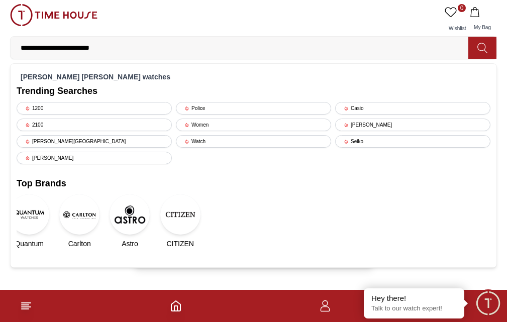
scroll to position [51, 0]
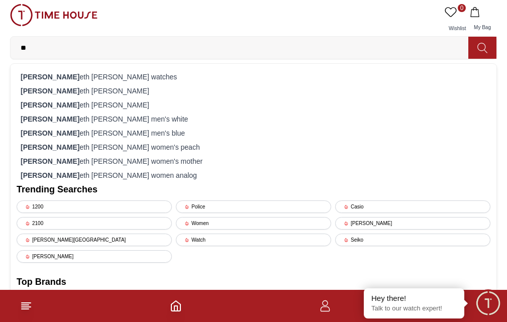
type input "*"
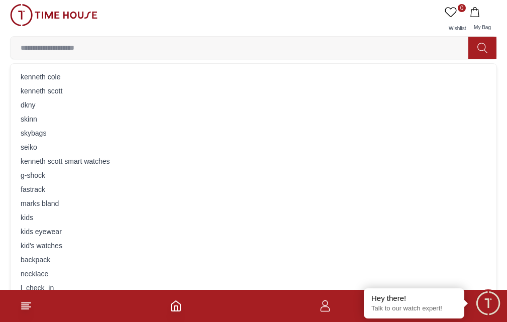
type input "*"
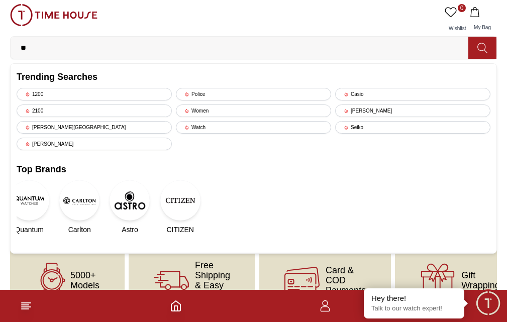
type input "*"
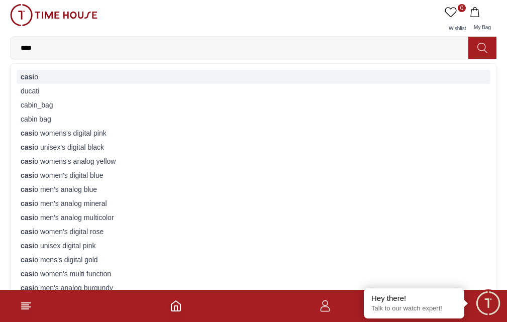
type input "****"
click at [311, 70] on div "casi o" at bounding box center [253, 77] width 473 height 14
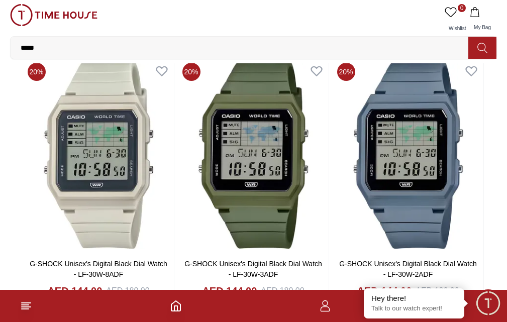
click at [407, 39] on icon at bounding box center [402, 34] width 10 height 10
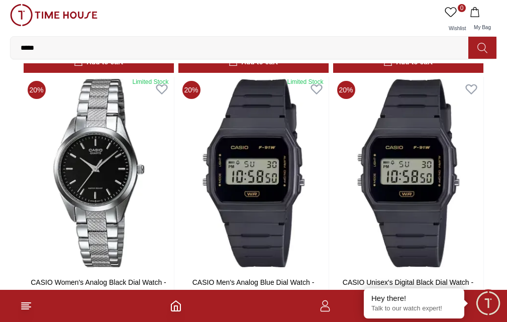
scroll to position [582, 0]
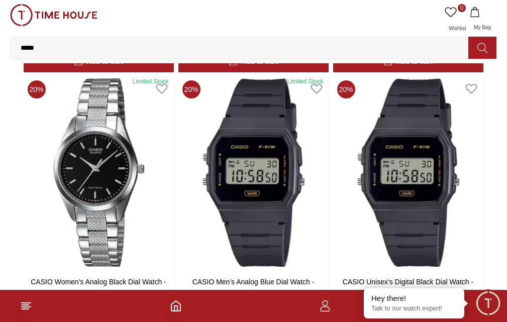
click at [327, 38] on input "*****" at bounding box center [243, 48] width 465 height 20
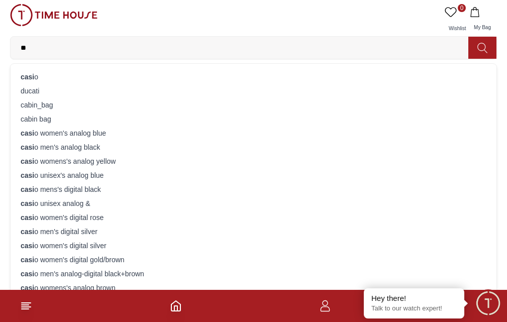
type input "*"
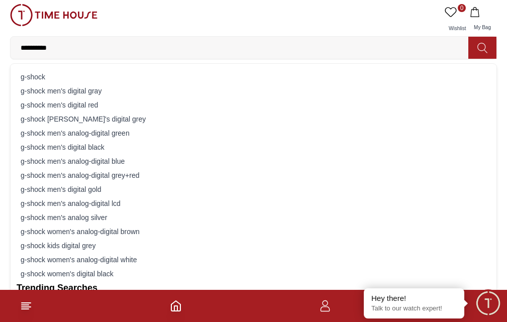
type input "**********"
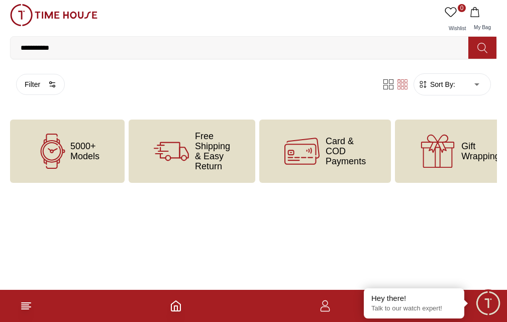
click at [346, 38] on input "**********" at bounding box center [243, 48] width 465 height 20
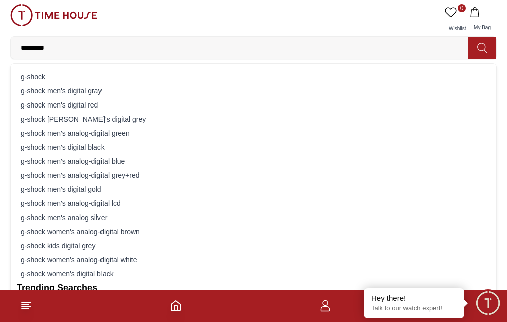
type input "*******"
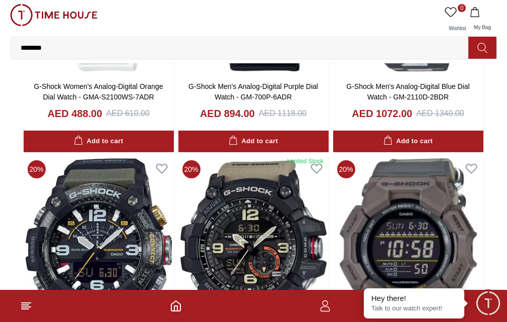
scroll to position [1051, 0]
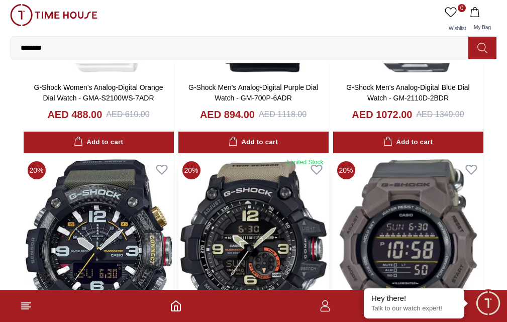
click at [328, 194] on img at bounding box center [253, 253] width 150 height 192
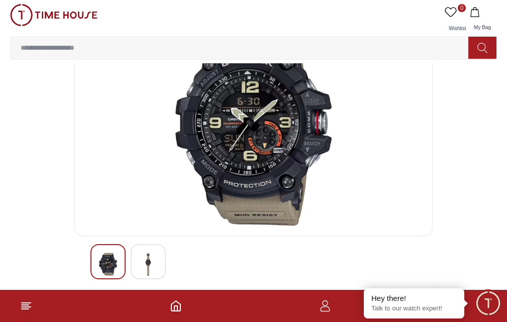
scroll to position [61, 0]
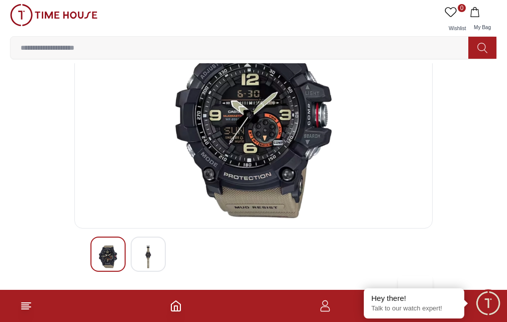
click at [145, 220] on img at bounding box center [253, 119] width 341 height 201
click at [138, 125] on img at bounding box center [253, 119] width 341 height 201
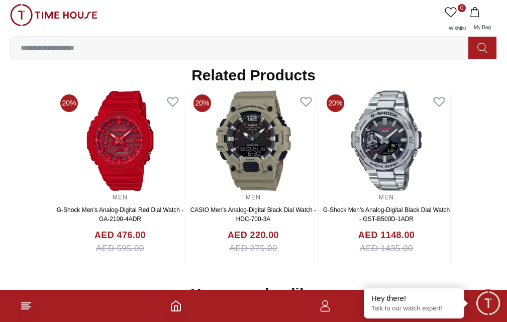
scroll to position [930, 0]
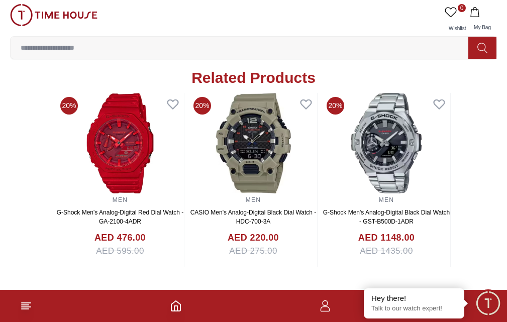
click at [191, 87] on h2 "Related Products" at bounding box center [253, 78] width 124 height 18
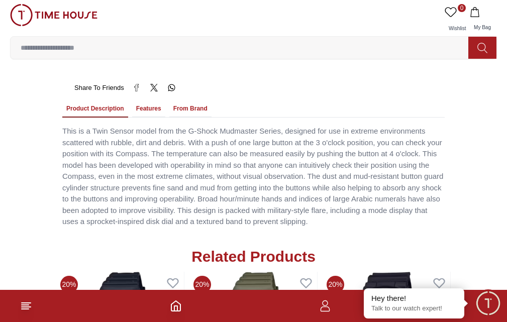
scroll to position [750, 0]
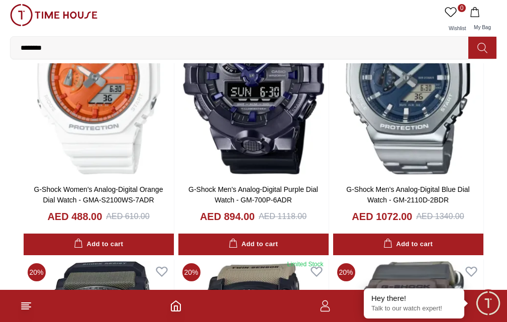
scroll to position [950, 0]
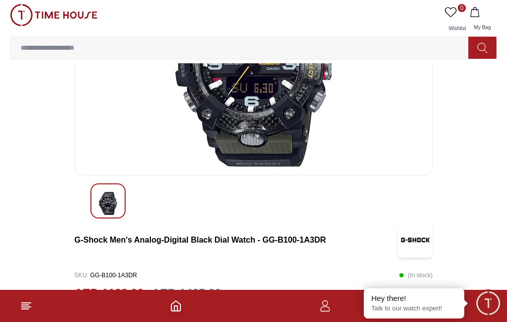
scroll to position [138, 0]
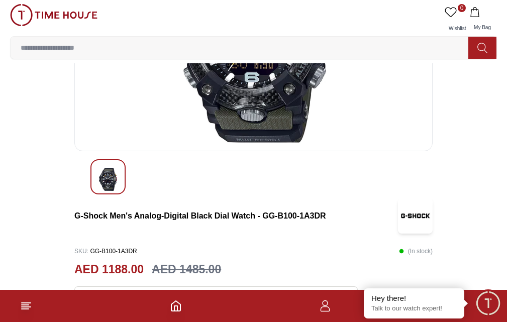
click at [125, 194] on div at bounding box center [107, 176] width 35 height 35
click at [97, 194] on div at bounding box center [107, 176] width 35 height 35
click at [106, 191] on img at bounding box center [108, 179] width 18 height 23
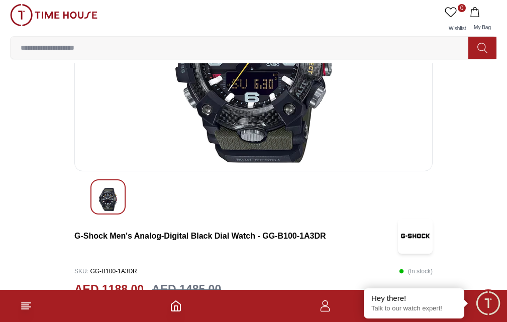
click at [171, 163] on img at bounding box center [253, 62] width 341 height 201
click at [178, 163] on img at bounding box center [253, 62] width 341 height 201
click at [177, 163] on img at bounding box center [253, 62] width 341 height 201
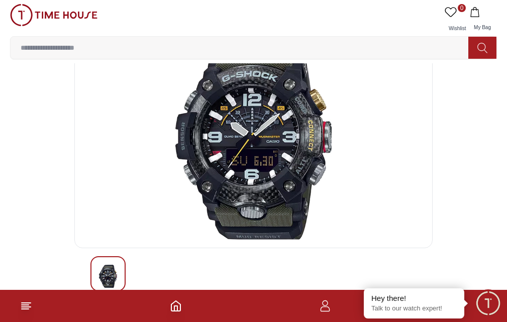
scroll to position [43, 0]
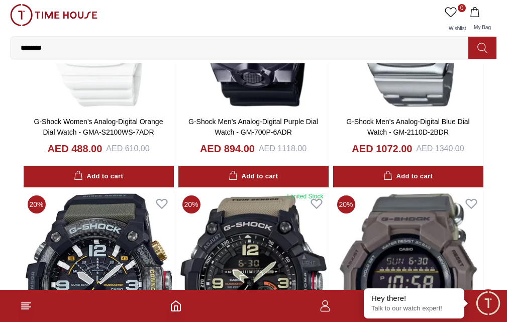
scroll to position [1018, 0]
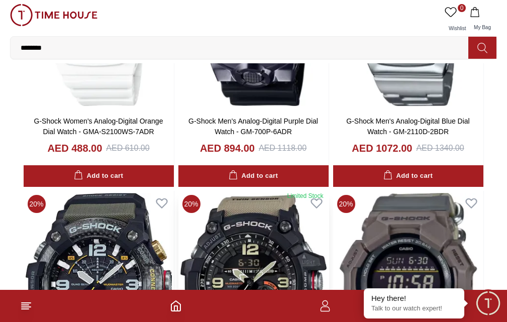
click at [315, 191] on img at bounding box center [253, 287] width 150 height 192
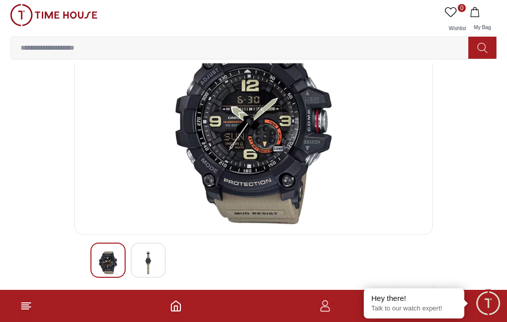
scroll to position [50, 0]
